Goal: Task Accomplishment & Management: Manage account settings

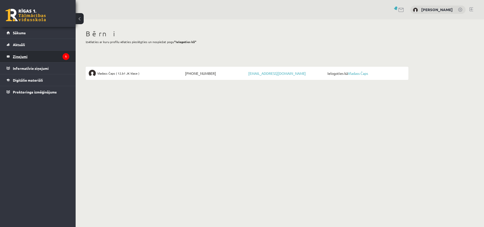
click at [20, 59] on legend "Ziņojumi 1" at bounding box center [41, 57] width 57 height 12
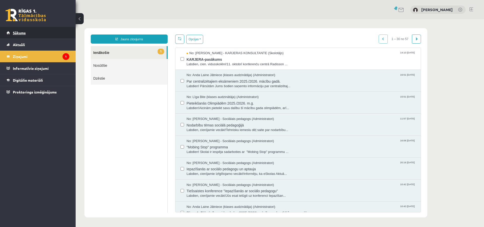
click at [27, 36] on link "Sākums" at bounding box center [38, 33] width 63 height 12
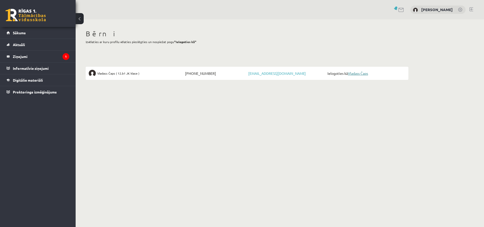
click at [363, 73] on link "Vladass Čaps" at bounding box center [358, 73] width 20 height 5
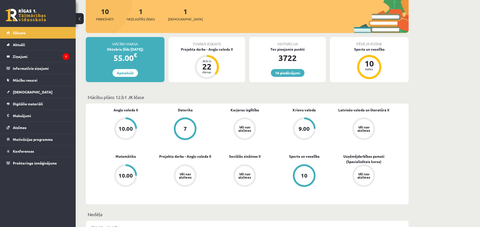
scroll to position [26, 0]
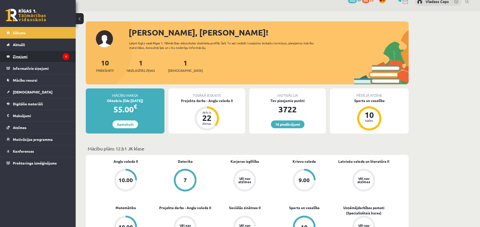
click at [15, 57] on legend "Ziņojumi 1" at bounding box center [41, 57] width 57 height 12
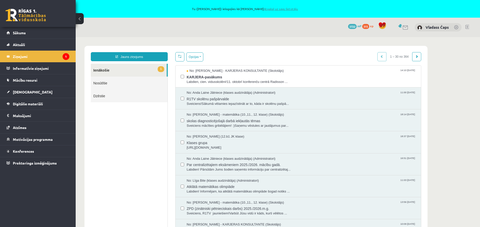
click at [277, 8] on link "Atpakaļ uz savu lietotāju" at bounding box center [281, 9] width 34 height 4
